Goal: Information Seeking & Learning: Compare options

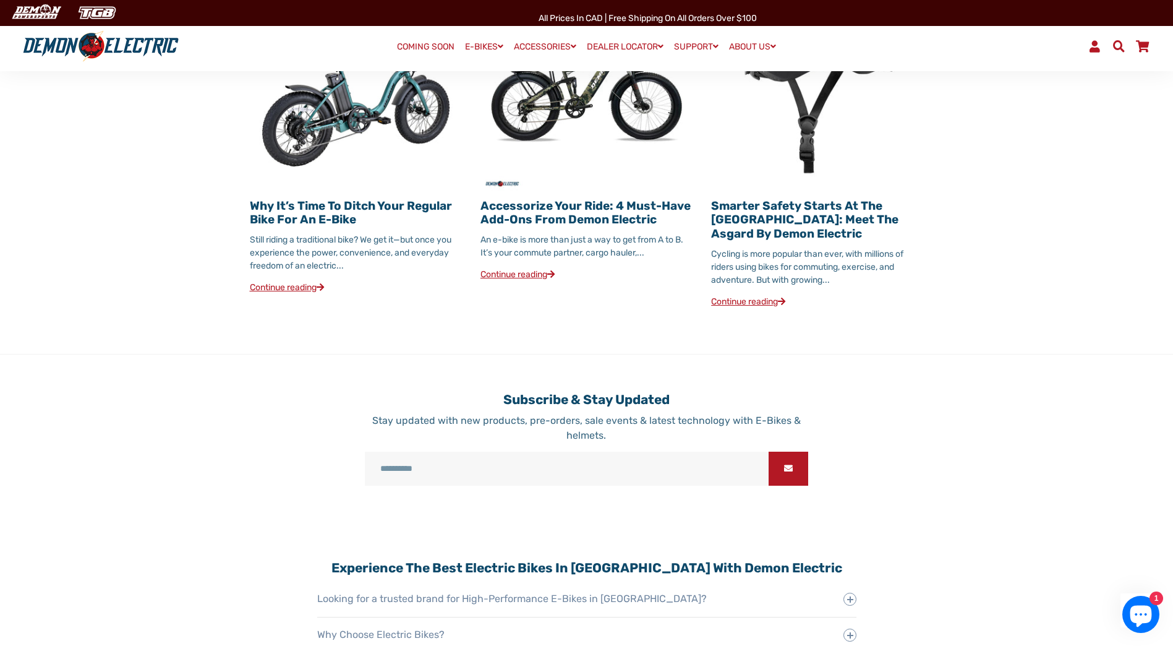
scroll to position [1608, 0]
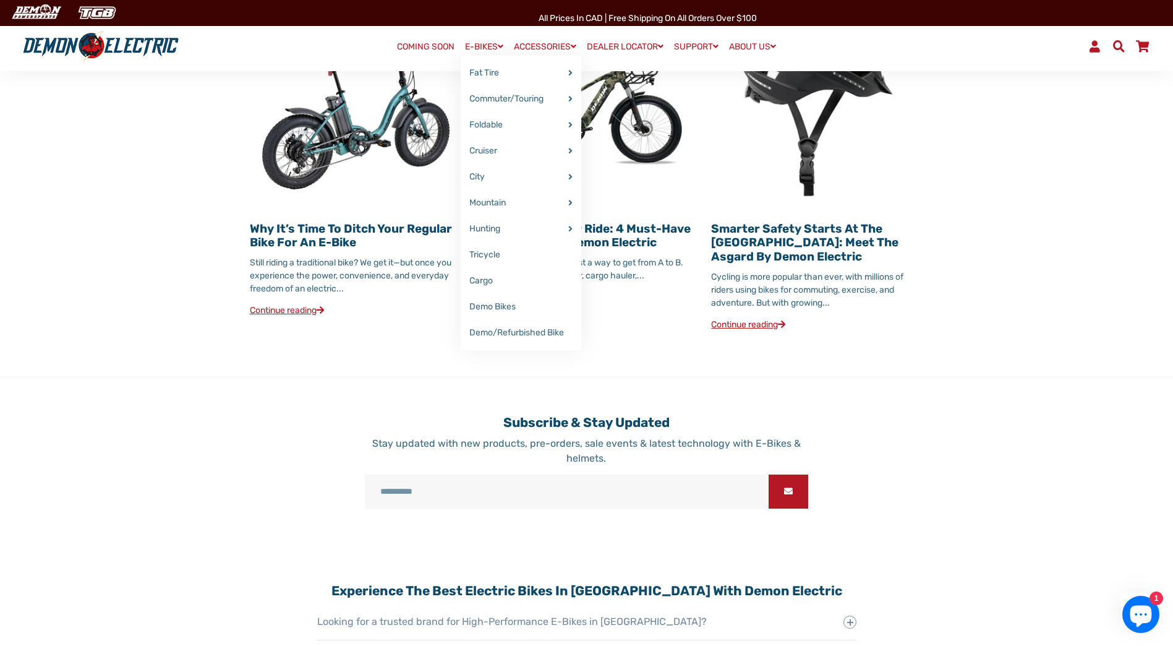
click at [478, 43] on link "E-BIKES" at bounding box center [484, 47] width 47 height 18
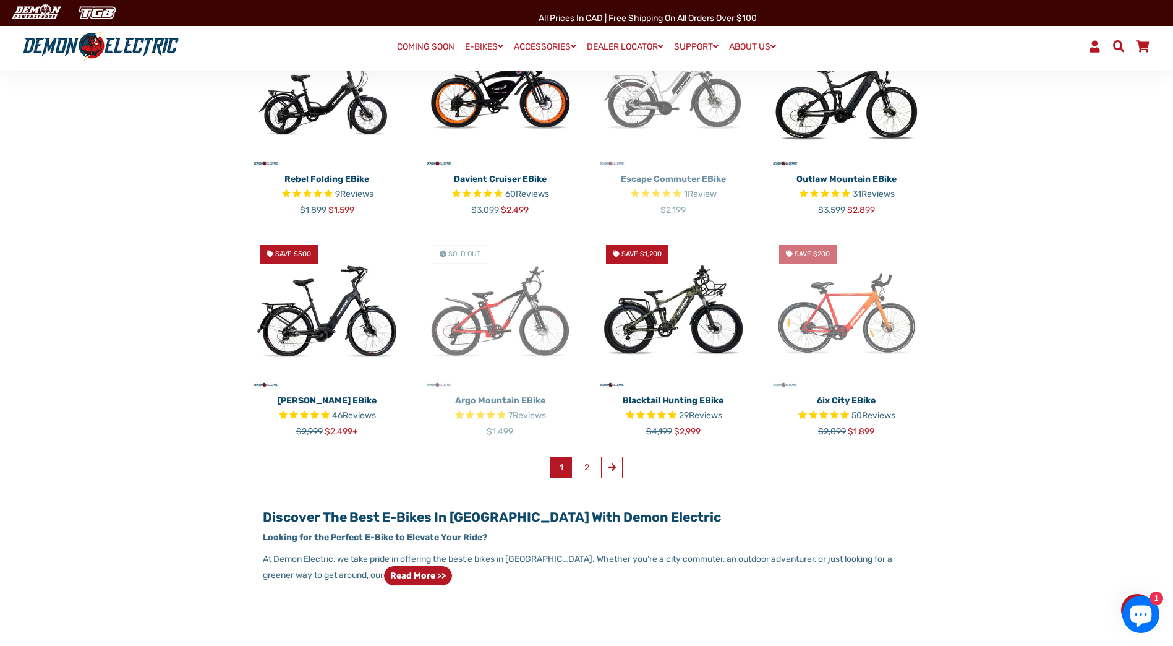
scroll to position [618, 0]
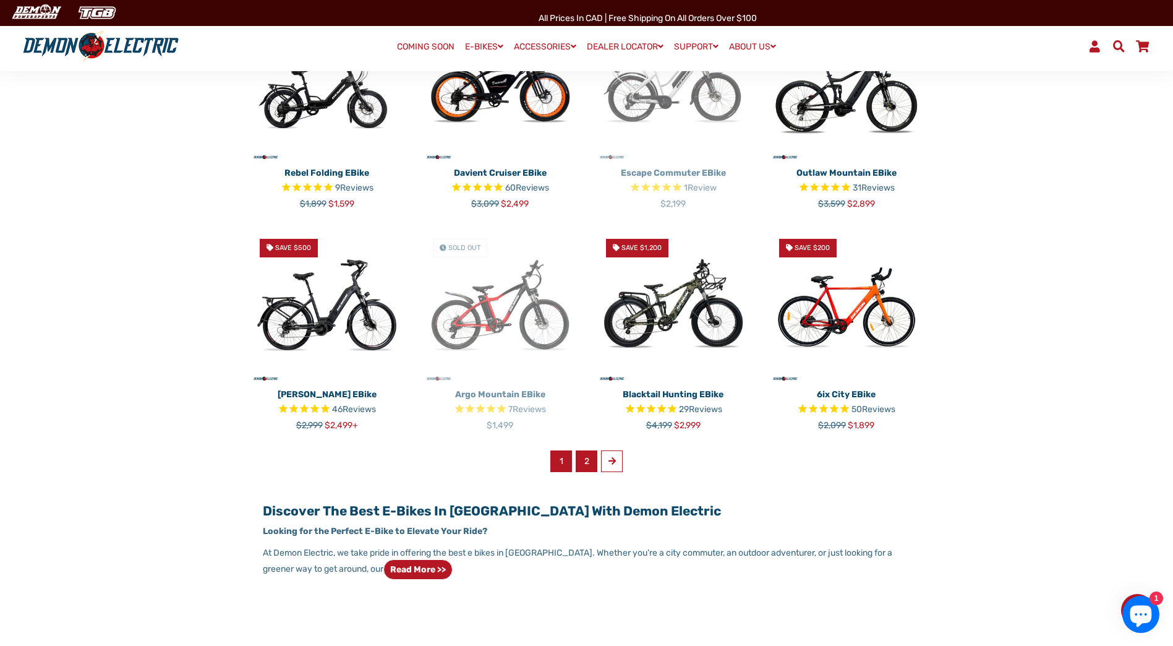
click at [594, 461] on link "2" at bounding box center [587, 461] width 22 height 22
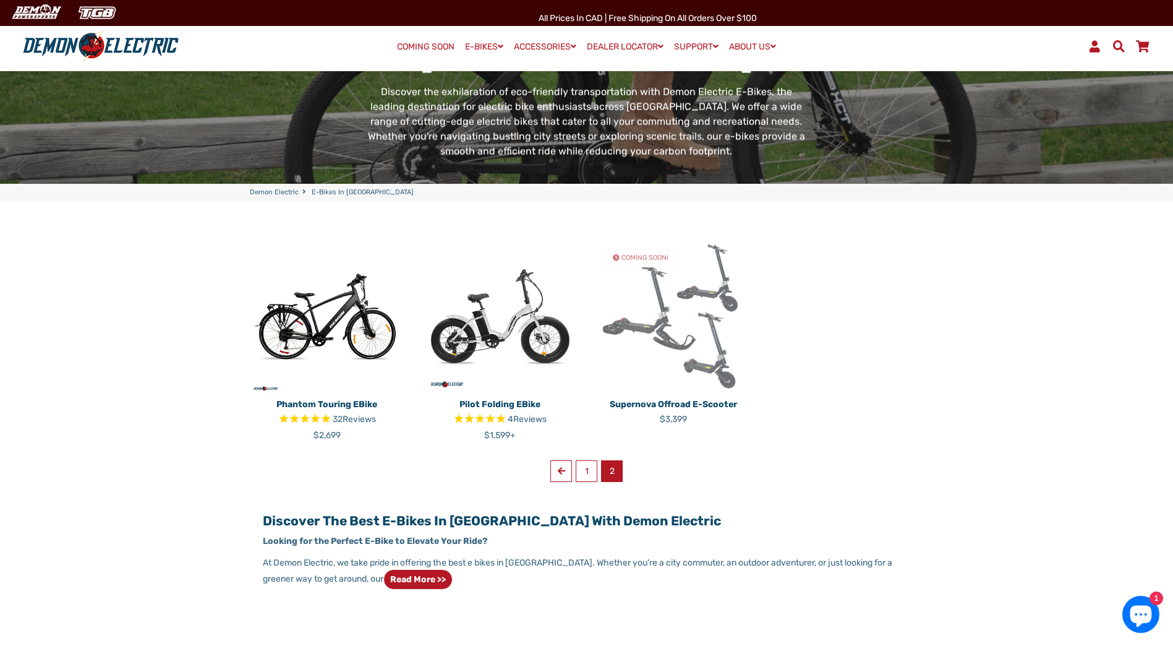
scroll to position [186, 0]
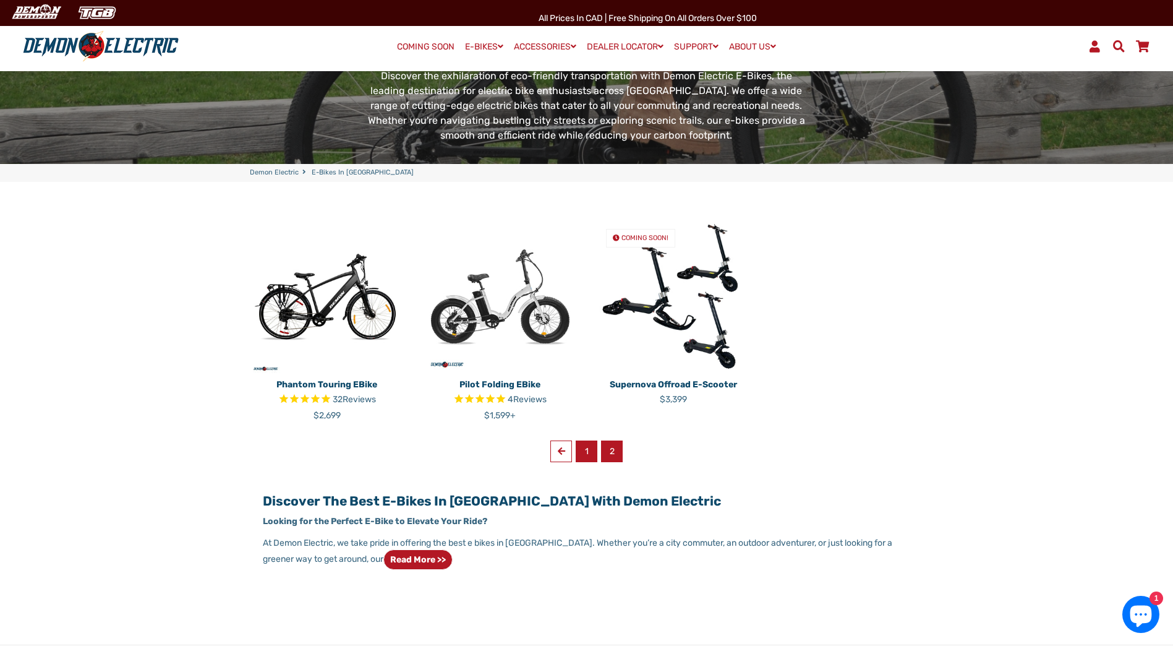
click at [586, 454] on link "1" at bounding box center [587, 451] width 22 height 22
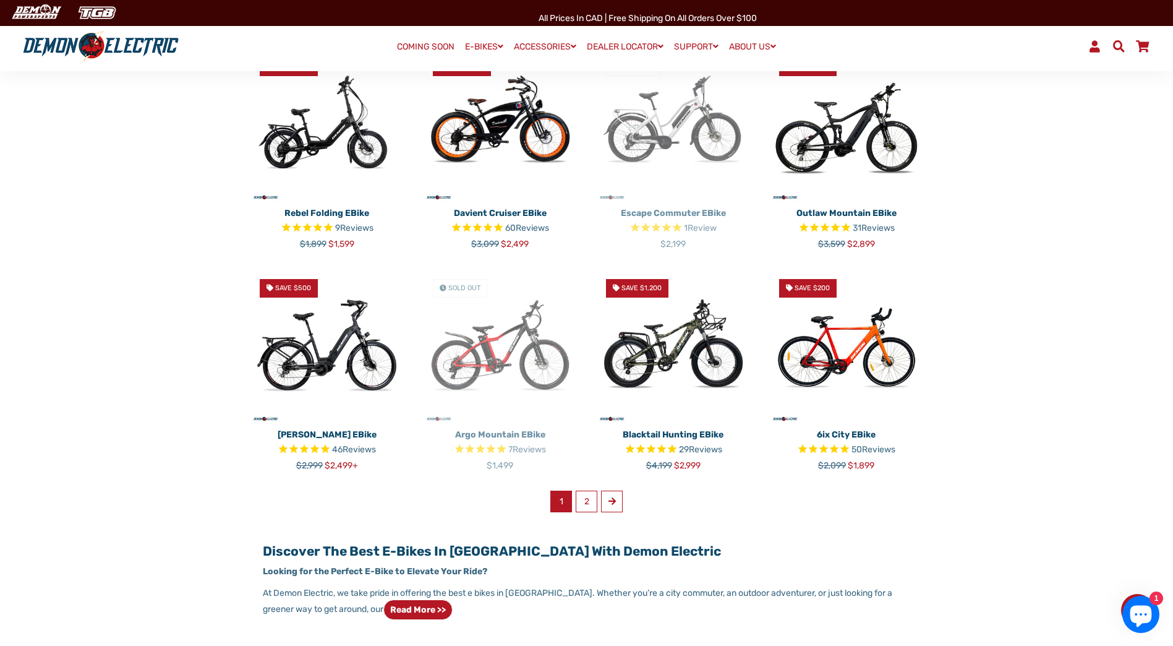
scroll to position [557, 0]
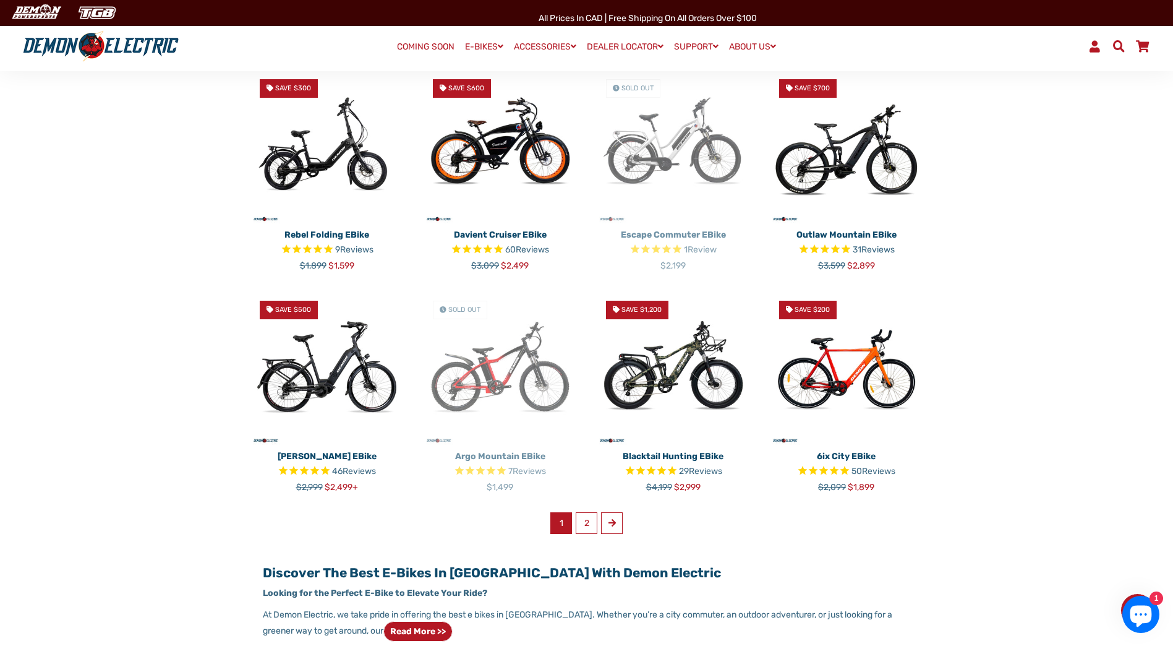
click at [334, 375] on img at bounding box center [327, 368] width 155 height 155
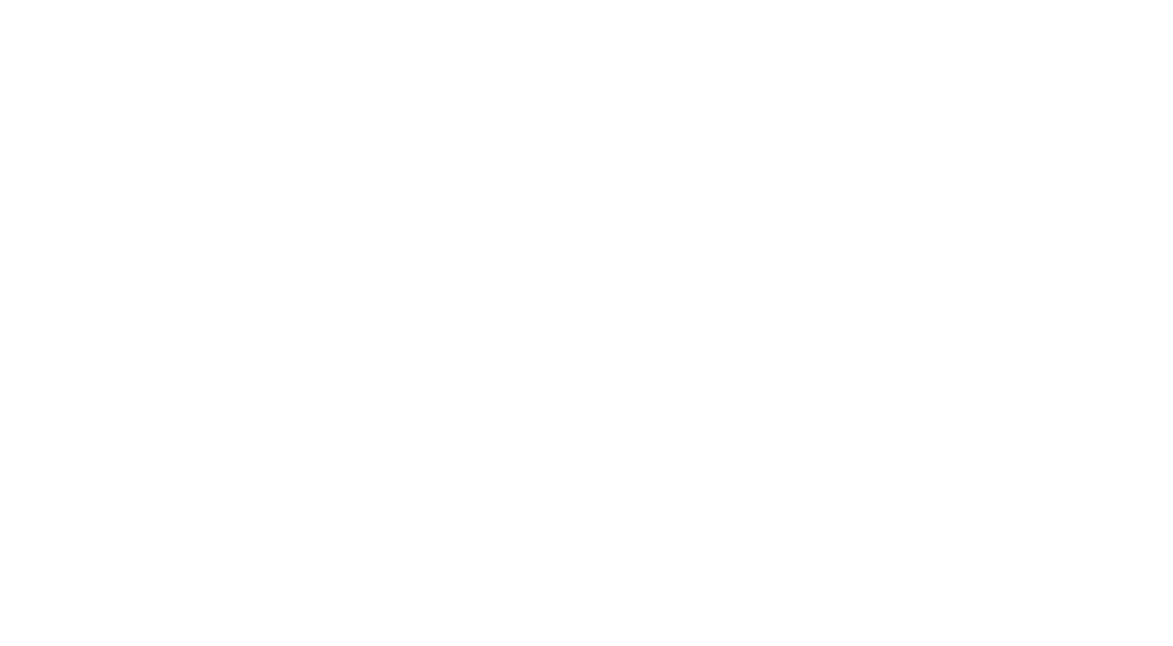
select select "******"
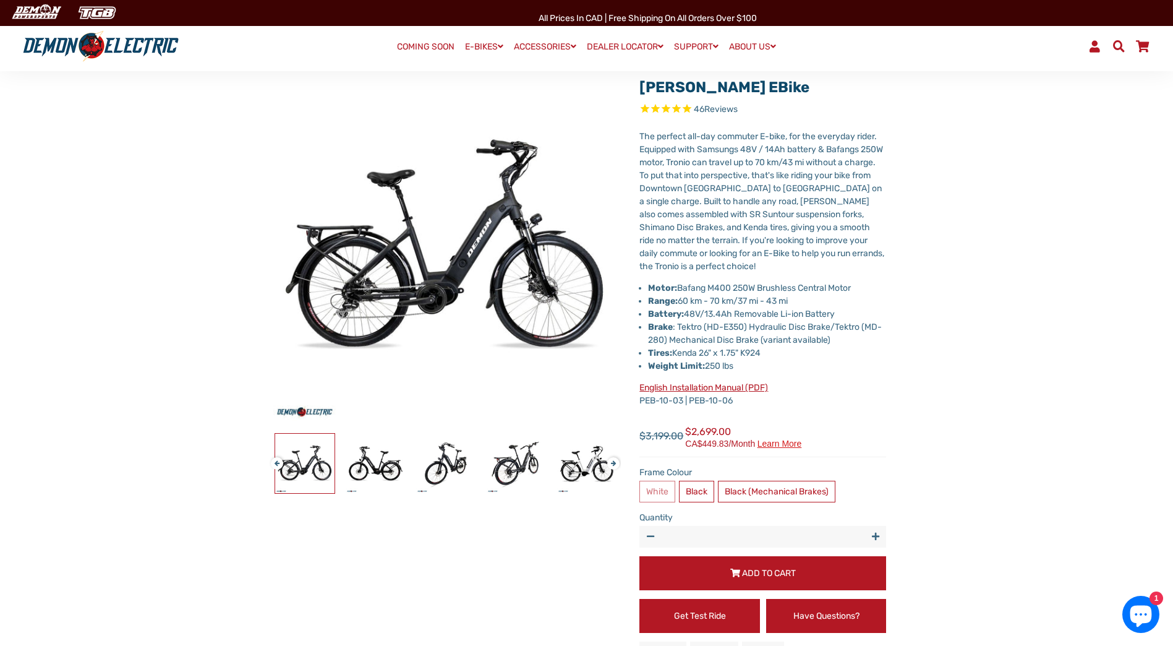
scroll to position [124, 0]
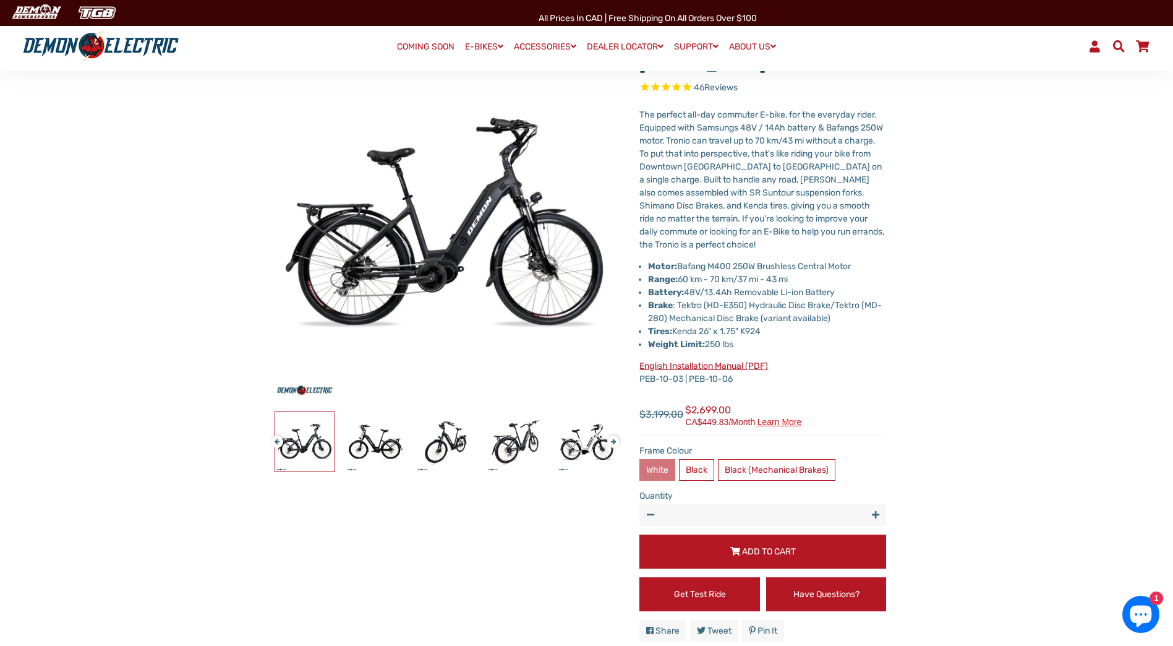
click at [662, 469] on label "White" at bounding box center [657, 470] width 36 height 22
click at [704, 468] on label "Black" at bounding box center [696, 470] width 35 height 22
click at [644, 459] on label "White" at bounding box center [657, 470] width 36 height 22
click at [798, 459] on label "Black (Mechanical Brakes)" at bounding box center [776, 470] width 117 height 22
click at [694, 472] on label "Black" at bounding box center [696, 470] width 35 height 22
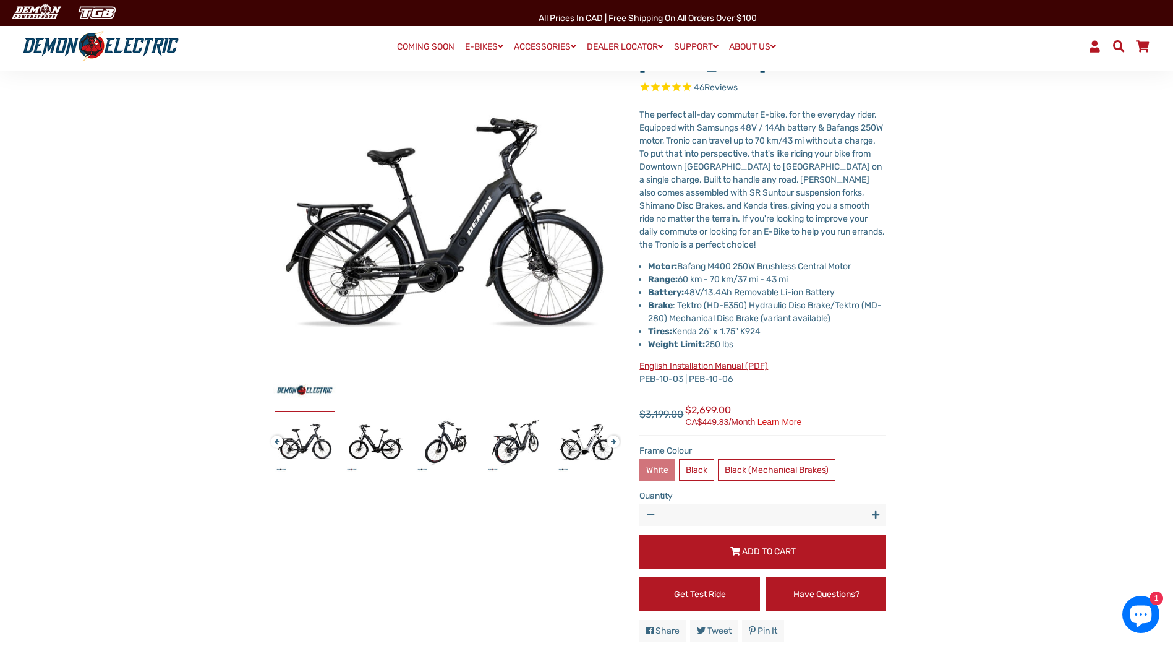
click at [662, 467] on label "White" at bounding box center [657, 470] width 36 height 22
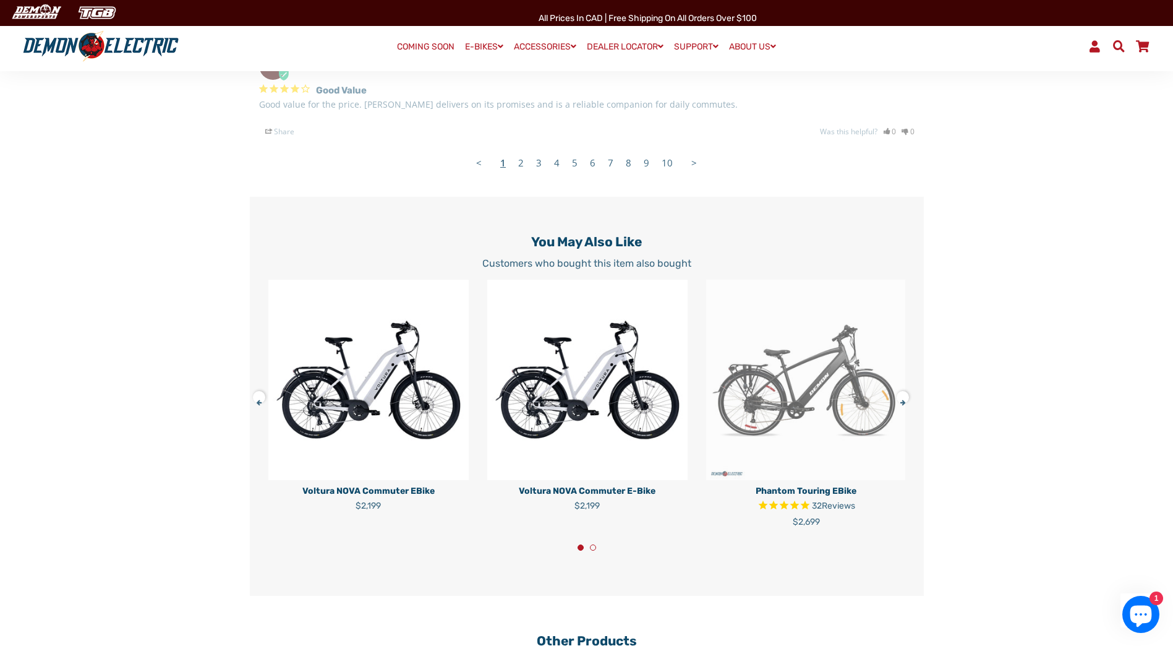
scroll to position [2721, 0]
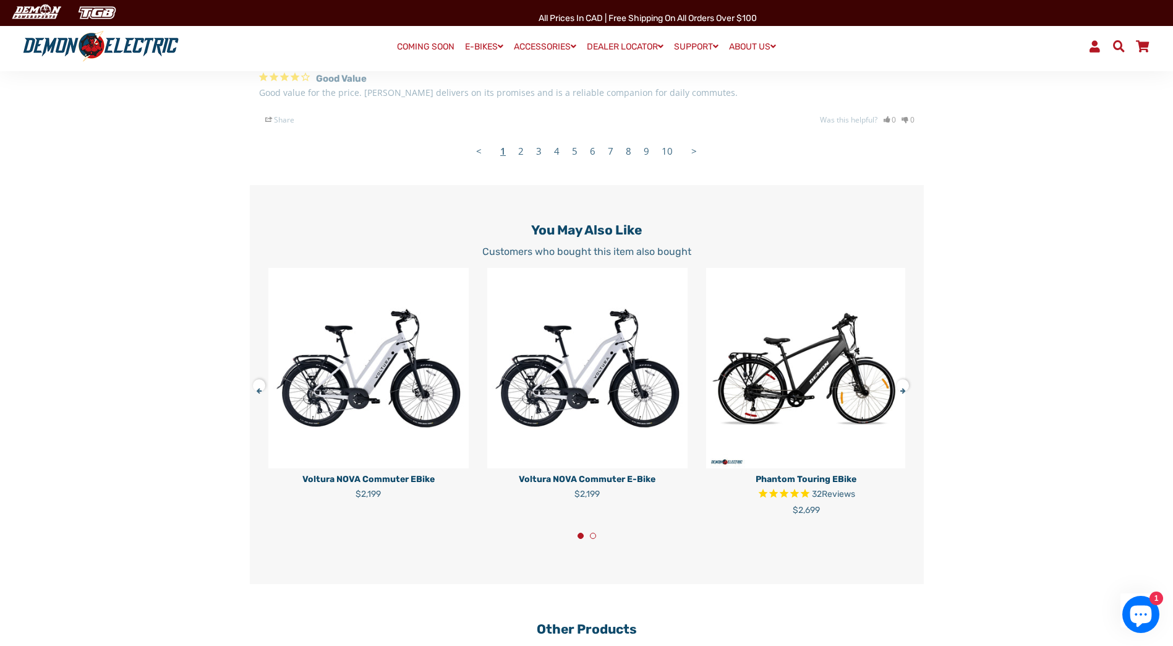
click at [619, 373] on img at bounding box center [587, 368] width 200 height 200
